Goal: Task Accomplishment & Management: Manage account settings

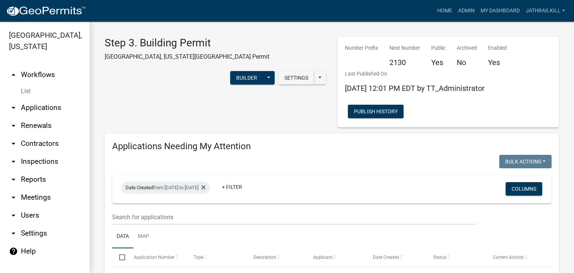
select select "2: 50"
click at [52, 66] on link "arrow_drop_up Workflows" at bounding box center [45, 75] width 90 height 18
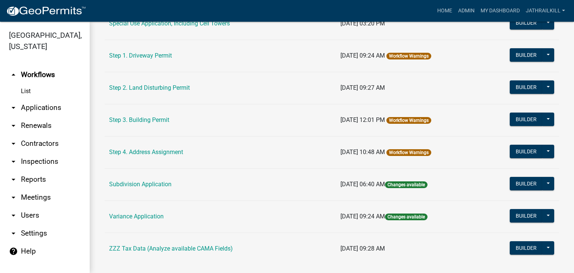
scroll to position [422, 0]
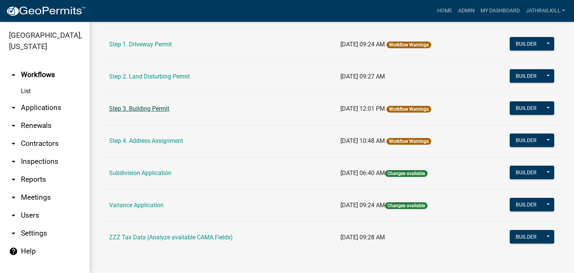
click at [140, 104] on td "Step 3. Building Permit" at bounding box center [220, 109] width 231 height 32
click at [145, 108] on link "Step 3. Building Permit" at bounding box center [139, 108] width 60 height 7
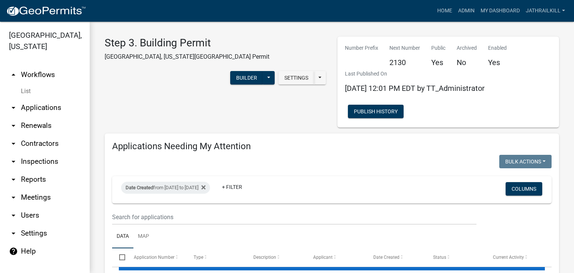
select select "2: 50"
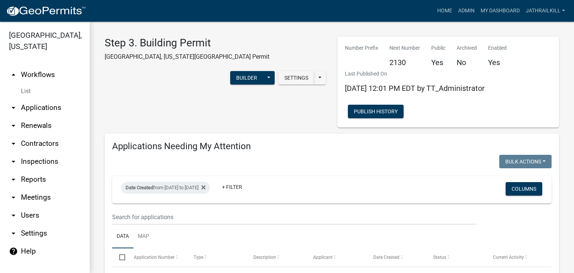
click at [43, 66] on link "arrow_drop_up Workflows" at bounding box center [45, 75] width 90 height 18
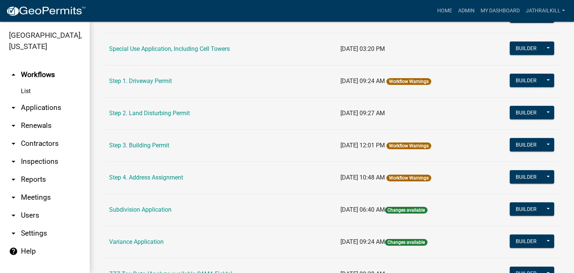
scroll to position [422, 0]
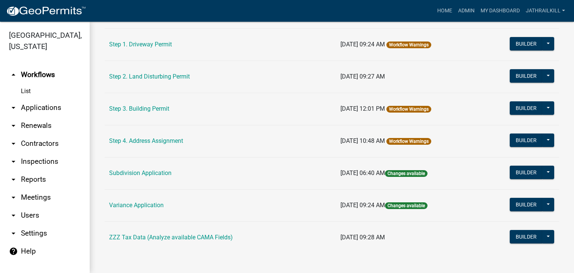
click at [155, 107] on link "Step 3. Building Permit" at bounding box center [139, 108] width 60 height 7
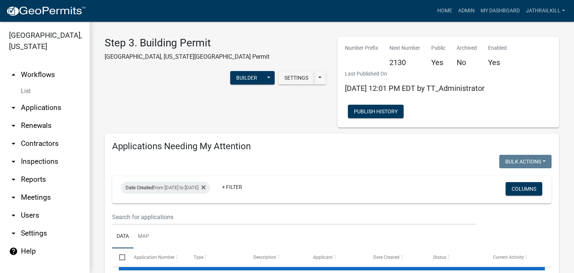
select select "2: 50"
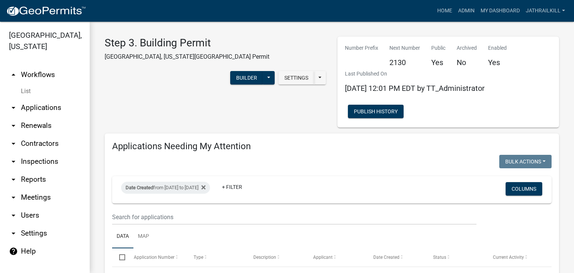
click at [43, 66] on link "arrow_drop_up Workflows" at bounding box center [45, 75] width 90 height 18
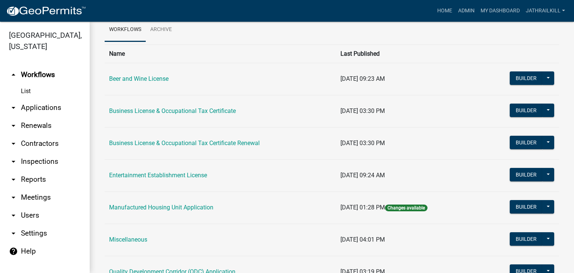
scroll to position [75, 0]
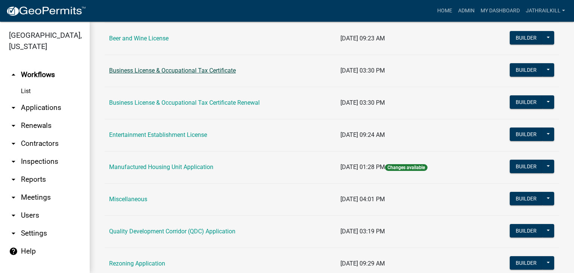
click at [173, 69] on link "Business License & Occupational Tax Certificate" at bounding box center [172, 70] width 127 height 7
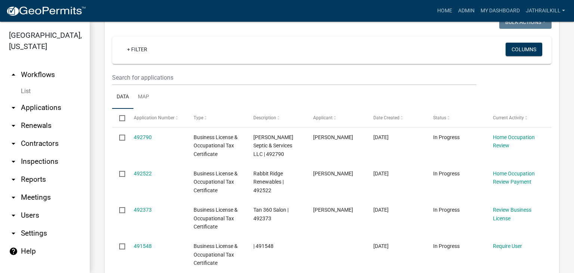
scroll to position [486, 0]
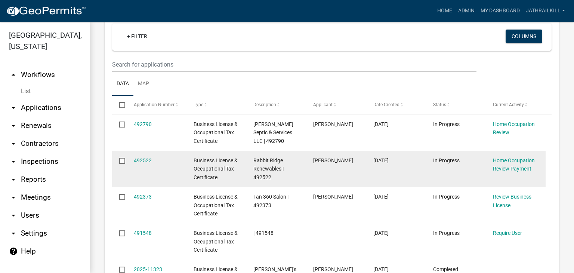
click at [152, 156] on div "492522" at bounding box center [157, 160] width 46 height 9
click at [147, 157] on link "492522" at bounding box center [143, 160] width 18 height 6
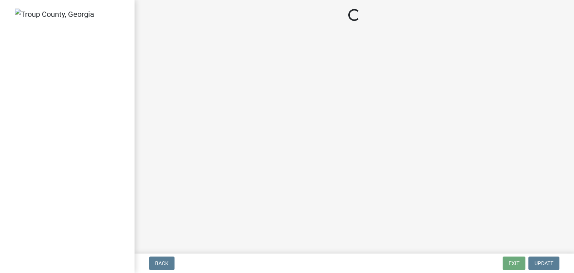
select select "3: 3"
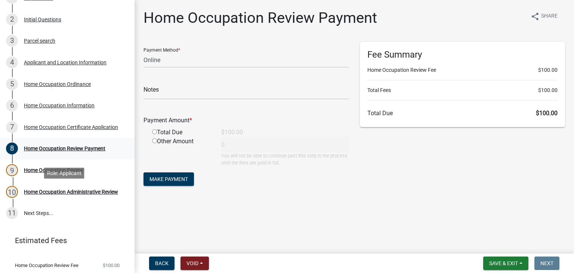
scroll to position [84, 0]
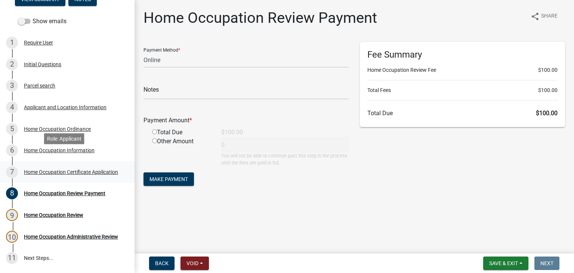
click at [89, 175] on div "Home Occupation Certificate Application" at bounding box center [71, 171] width 94 height 5
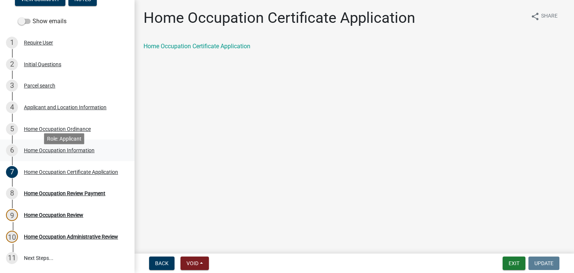
click at [76, 149] on link "6 Home Occupation Information" at bounding box center [67, 150] width 135 height 22
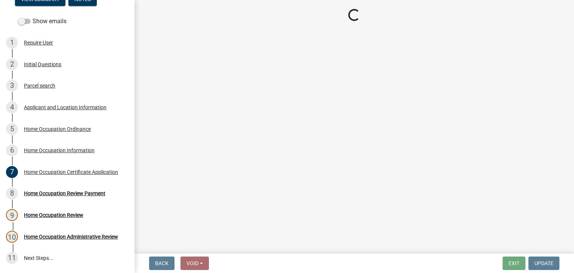
select select "3cd0ee33-8dc1-414d-bed4-d628d979b4e7"
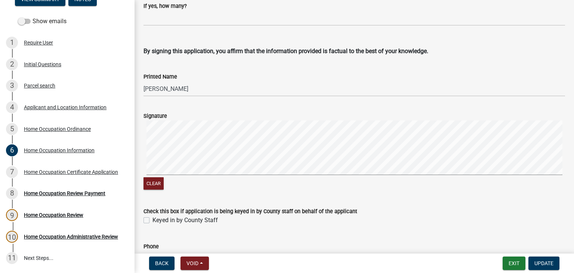
scroll to position [1620, 0]
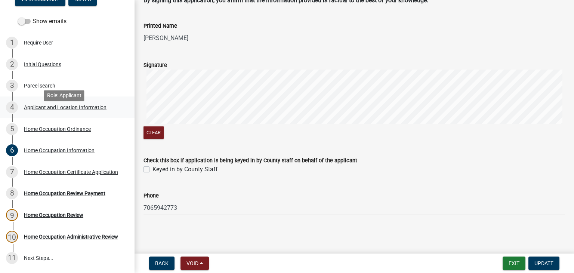
click at [88, 110] on div "Applicant and Location Information" at bounding box center [65, 107] width 83 height 5
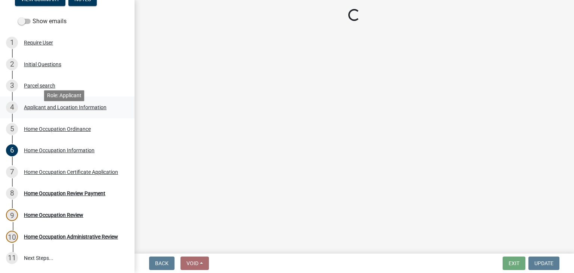
scroll to position [0, 0]
select select "GA"
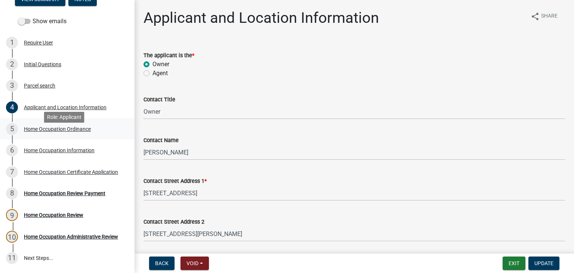
click at [102, 135] on div "5 Home Occupation Ordinance" at bounding box center [64, 129] width 117 height 12
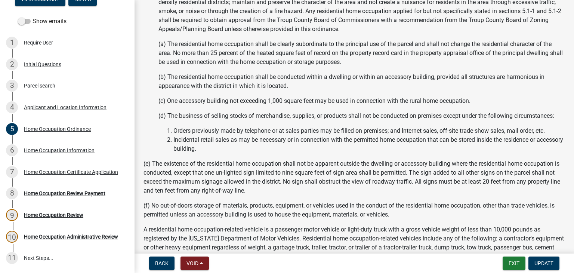
scroll to position [1420, 0]
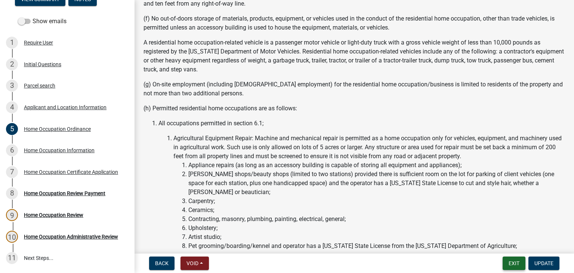
click at [517, 266] on button "Exit" at bounding box center [514, 262] width 23 height 13
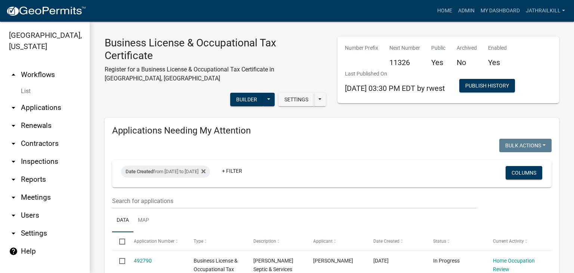
click at [16, 85] on link "List" at bounding box center [45, 91] width 90 height 15
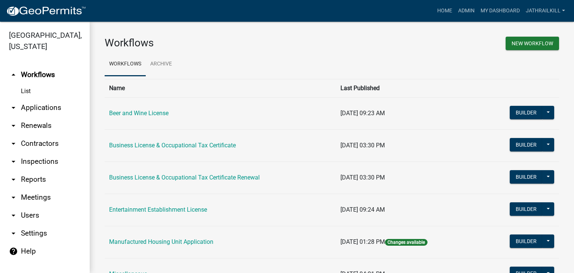
click at [28, 99] on link "arrow_drop_down Applications" at bounding box center [45, 108] width 90 height 18
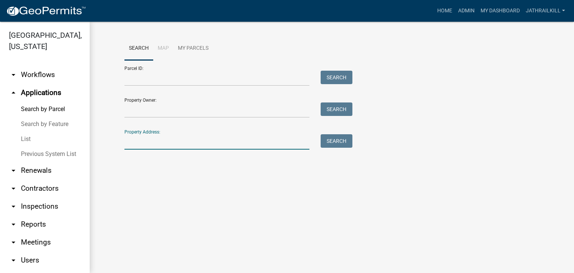
click at [173, 148] on input "Property Address:" at bounding box center [216, 141] width 185 height 15
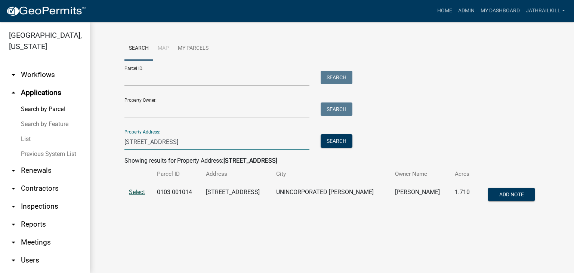
type input "[STREET_ADDRESS]"
click at [133, 191] on span "Select" at bounding box center [137, 191] width 16 height 7
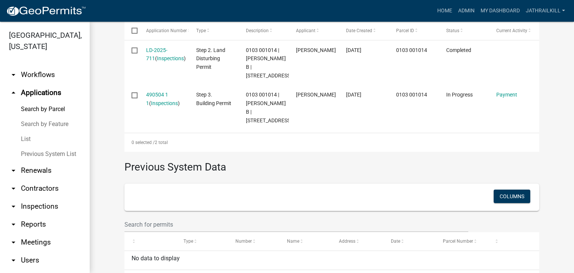
scroll to position [224, 0]
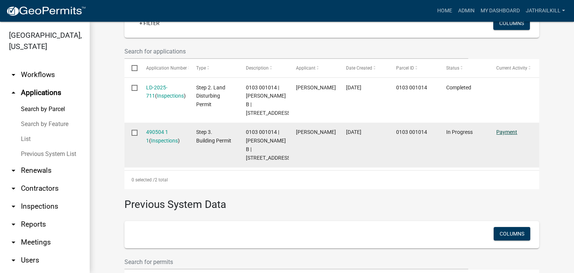
click at [507, 135] on link "Payment" at bounding box center [506, 132] width 21 height 6
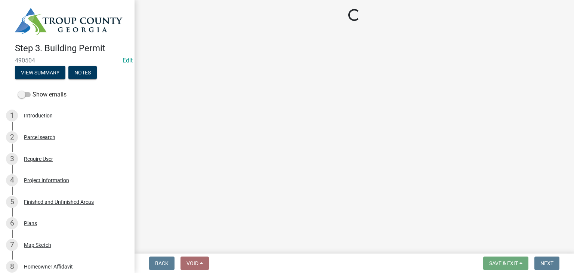
select select "3: 3"
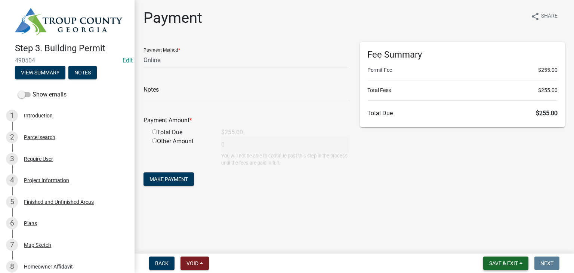
click at [508, 262] on span "Save & Exit" at bounding box center [503, 263] width 29 height 6
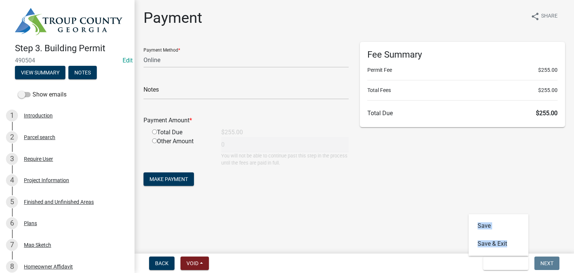
click at [504, 253] on nav "Back Void Withdraw Lock Expire Void Save & Exit Save Save & Exit Next" at bounding box center [354, 262] width 439 height 19
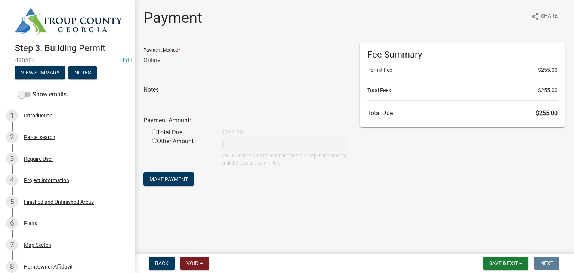
click at [504, 253] on nav "Back Void Withdraw Lock Expire Void Save & Exit Save Save & Exit Next" at bounding box center [354, 262] width 439 height 19
click at [507, 259] on button "Save & Exit" at bounding box center [505, 262] width 45 height 13
drag, startPoint x: 510, startPoint y: 246, endPoint x: 482, endPoint y: 223, distance: 35.8
click at [510, 246] on button "Save & Exit" at bounding box center [499, 244] width 60 height 18
